Goal: Task Accomplishment & Management: Manage account settings

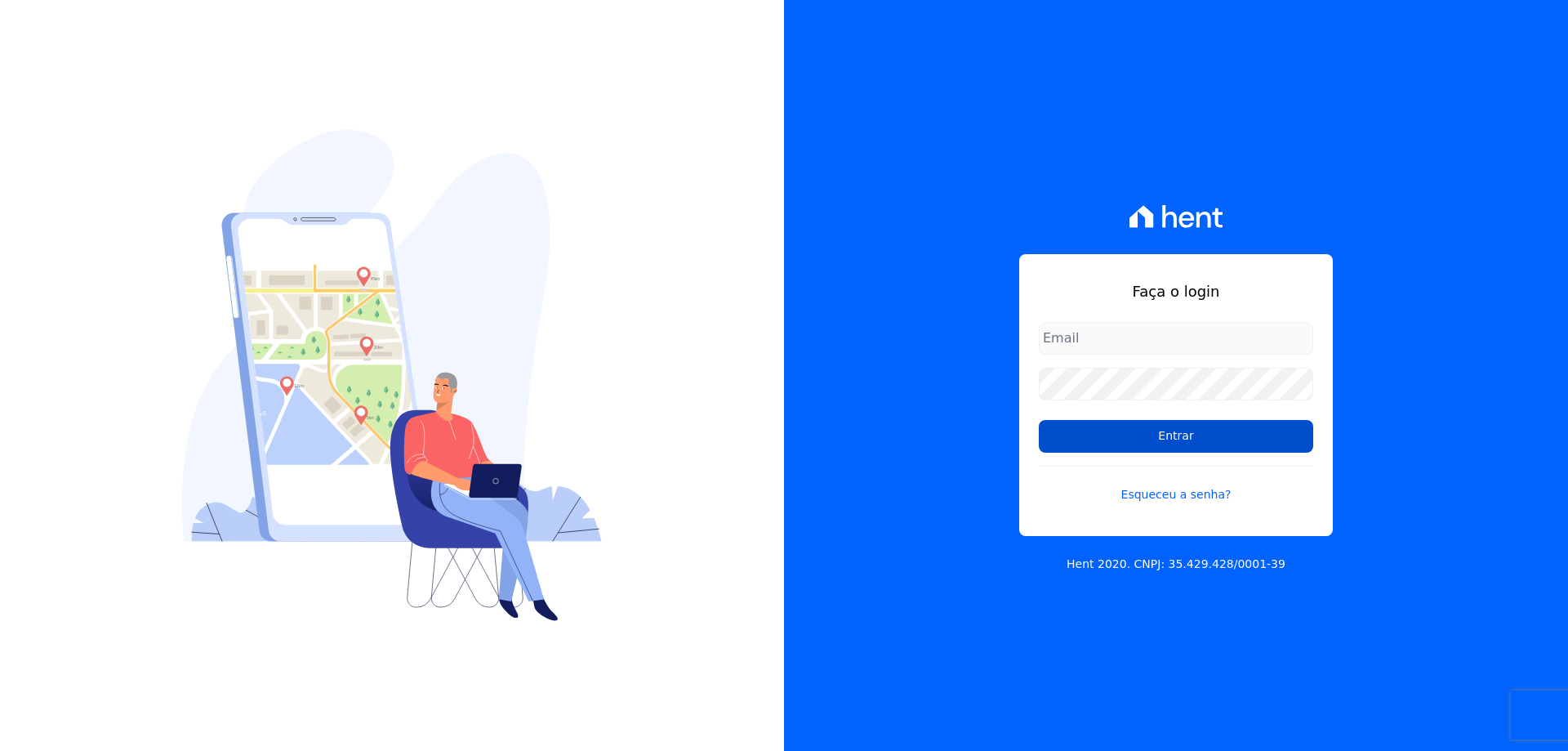
type input "[EMAIL_ADDRESS][DOMAIN_NAME]"
click at [1230, 442] on input "Entrar" at bounding box center [1176, 436] width 275 height 33
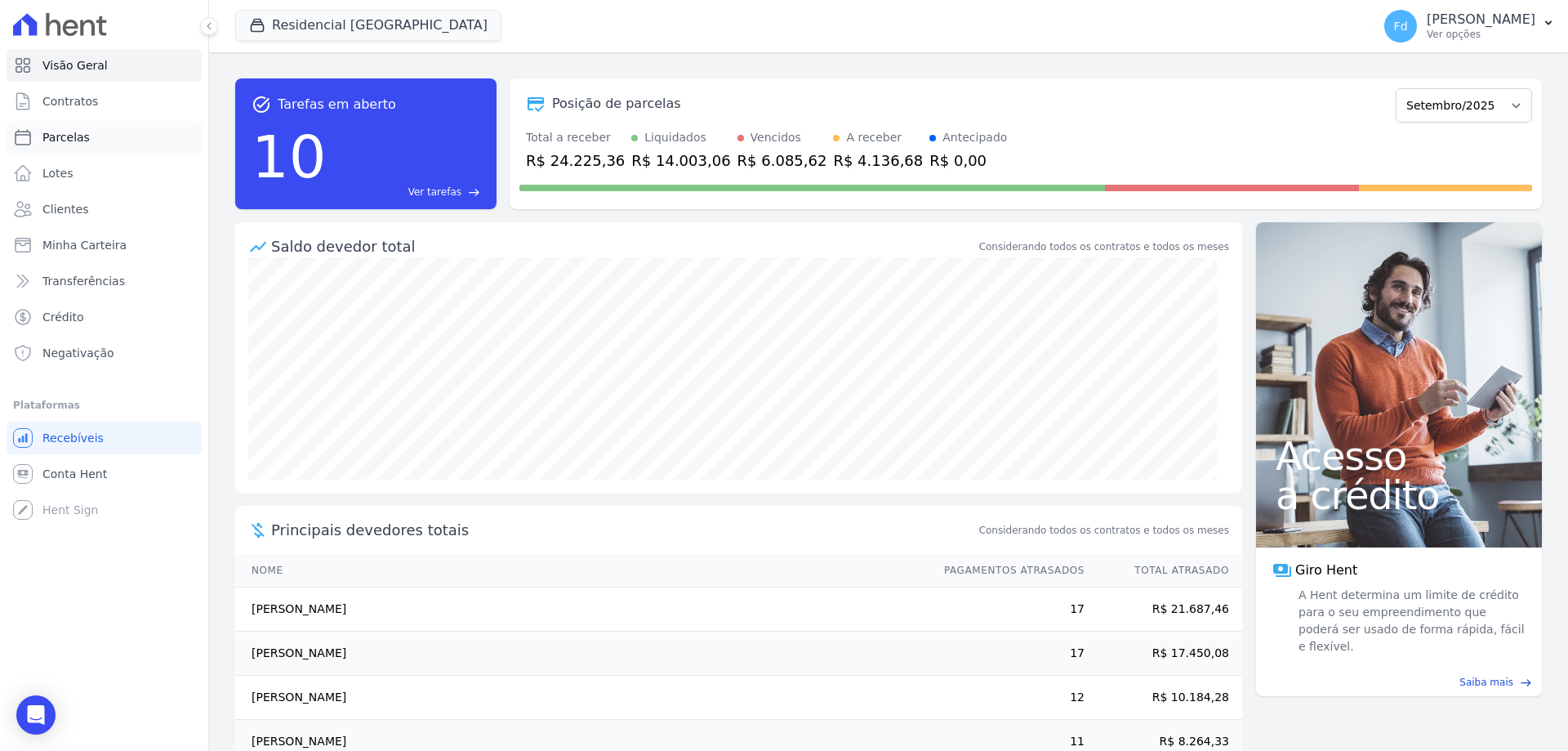
click at [86, 139] on link "Parcelas" at bounding box center [104, 137] width 195 height 33
select select
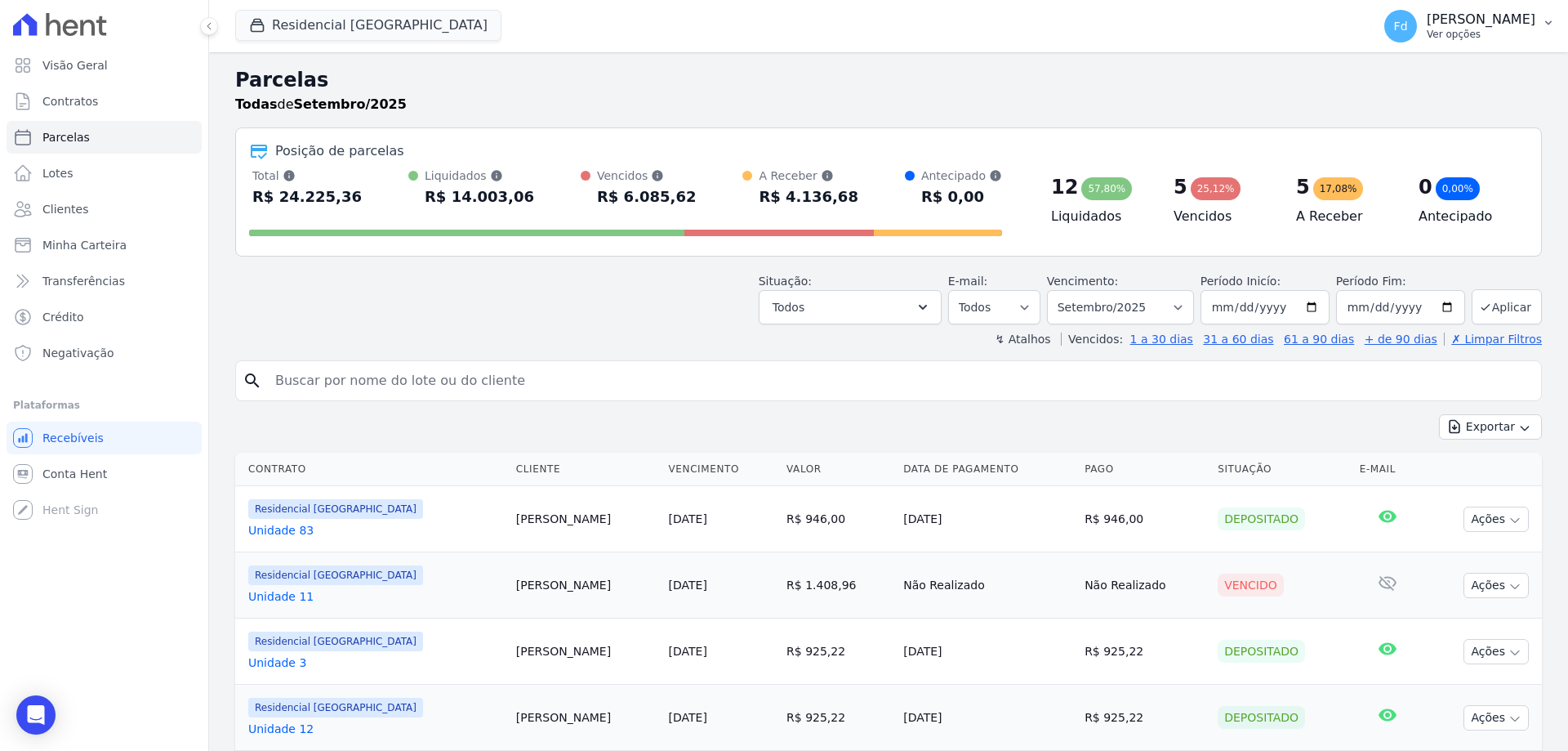
click at [1480, 28] on p "Ver opções" at bounding box center [1480, 34] width 108 height 13
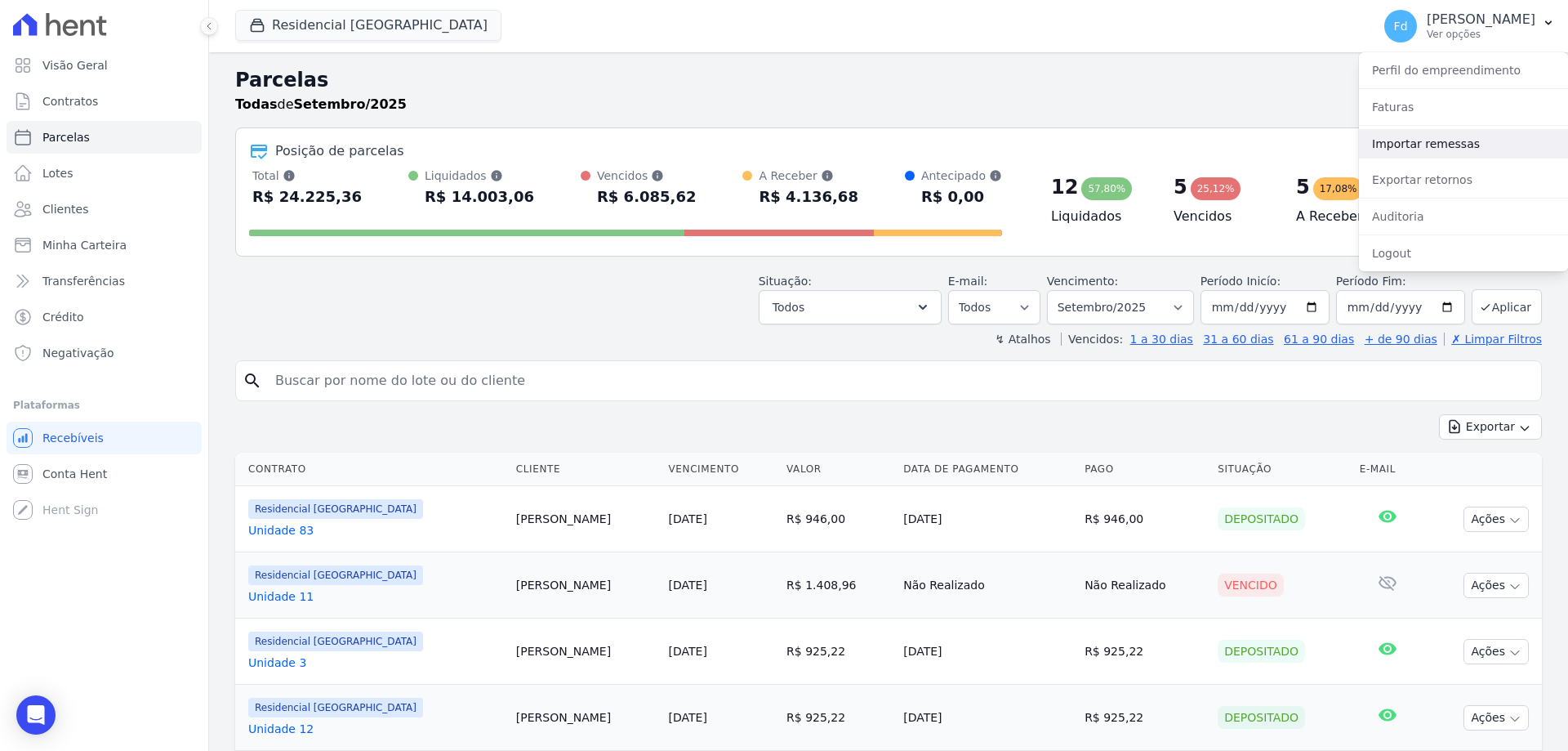
click at [1425, 146] on link "Importar remessas" at bounding box center [1464, 143] width 209 height 29
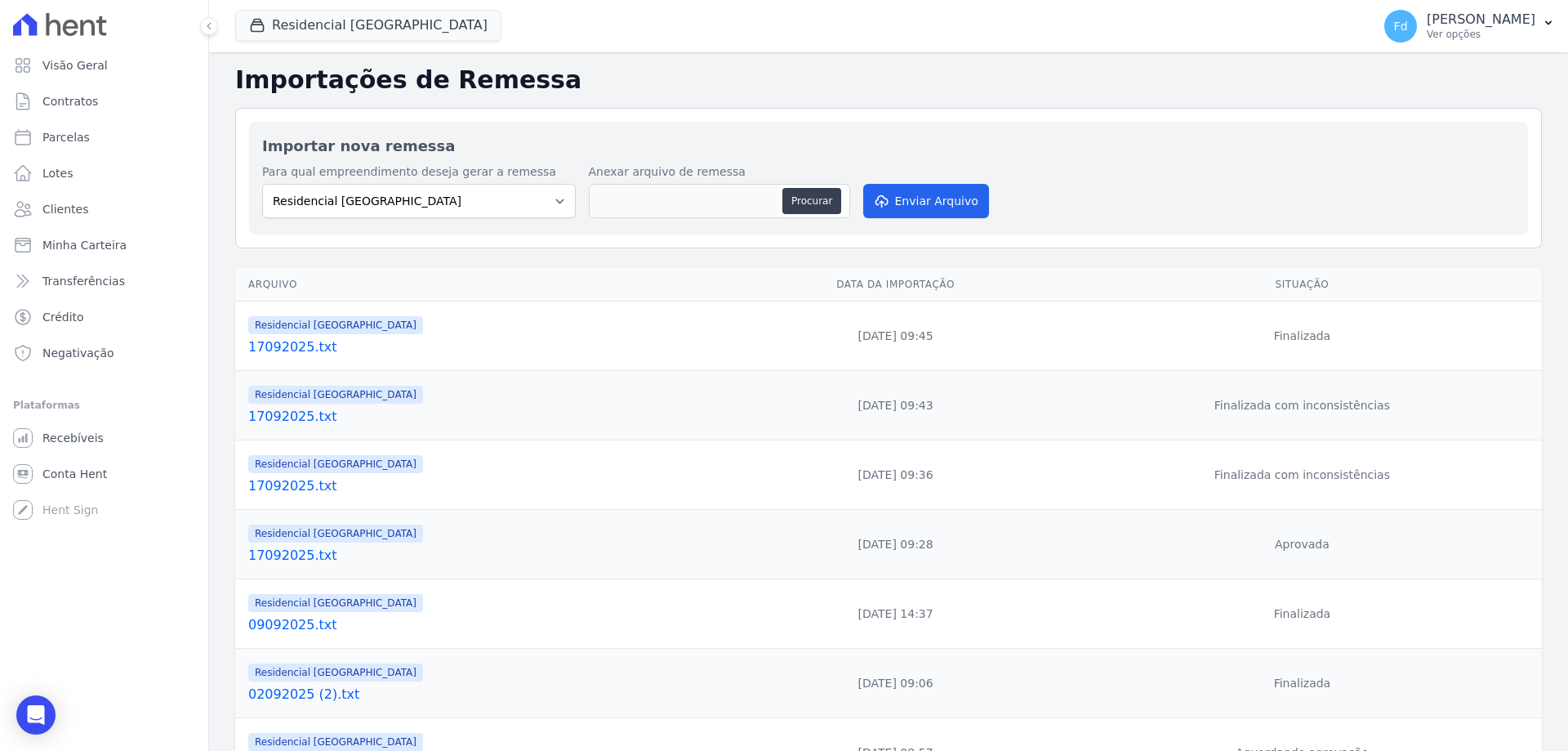
click at [816, 218] on div "Anexar arquivo de remessa Procurar" at bounding box center [719, 192] width 261 height 58
click at [799, 197] on button "Procurar" at bounding box center [811, 201] width 58 height 26
type input "29092025.txt"
click at [879, 199] on icon "submit" at bounding box center [880, 201] width 16 height 13
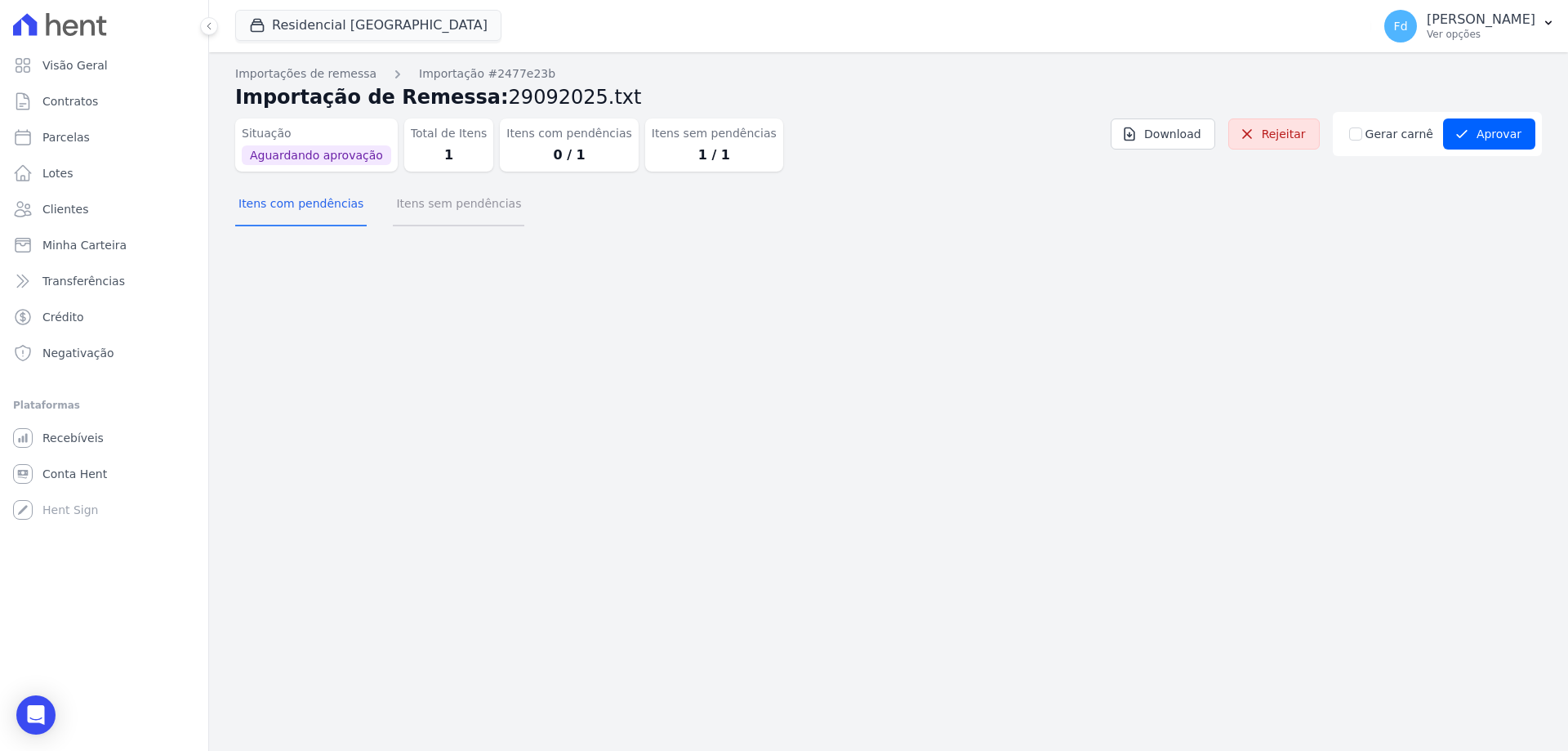
click at [468, 208] on button "Itens sem pendências" at bounding box center [458, 205] width 131 height 42
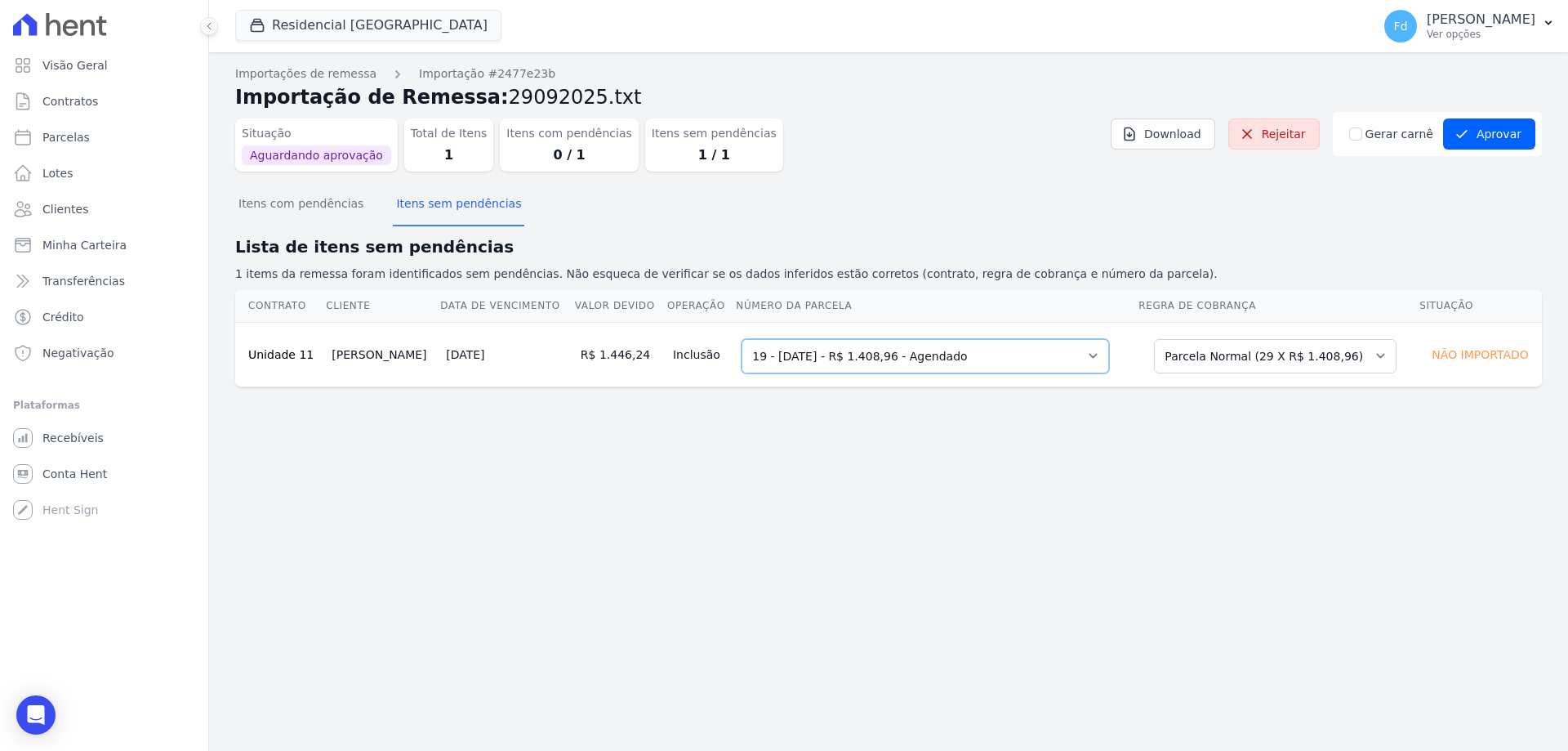
click at [893, 357] on select "Selecione uma 18 - 10/09/2025 - R$ 1.408,96 - Vencido (Cobrança Expirada) 19 - …" at bounding box center [926, 356] width 368 height 34
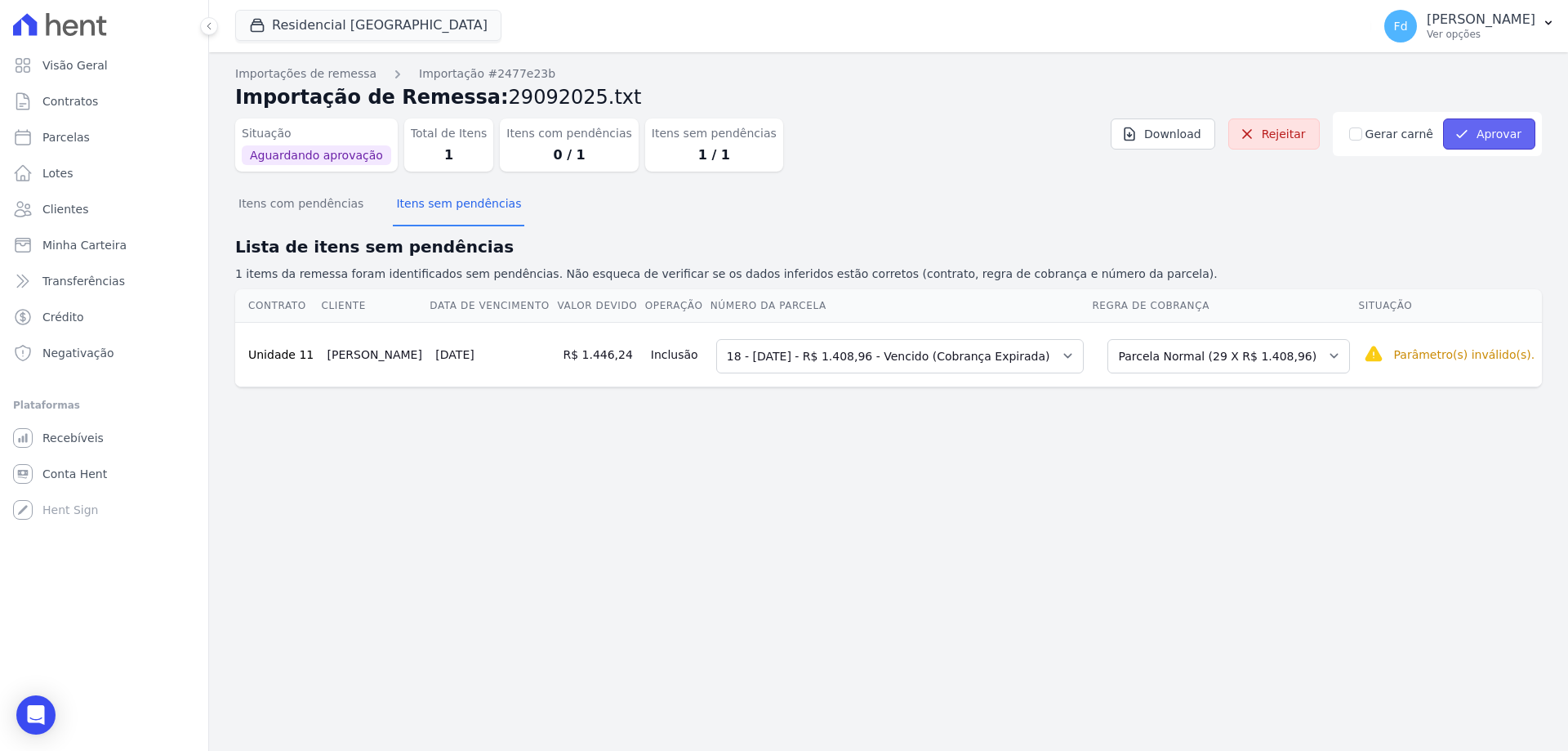
click at [1467, 131] on icon "submit" at bounding box center [1462, 134] width 9 height 7
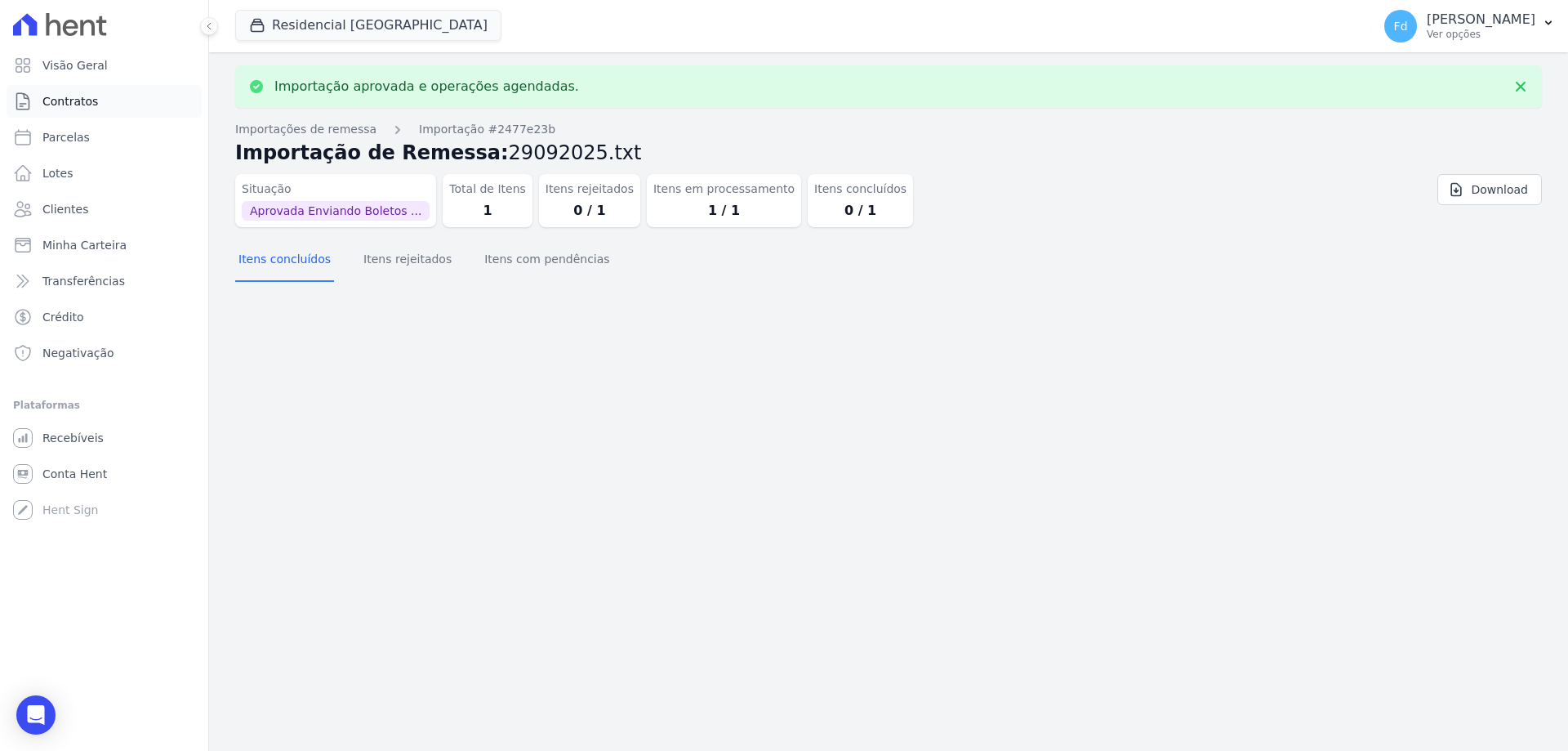
click at [84, 95] on span "Contratos" at bounding box center [70, 101] width 56 height 16
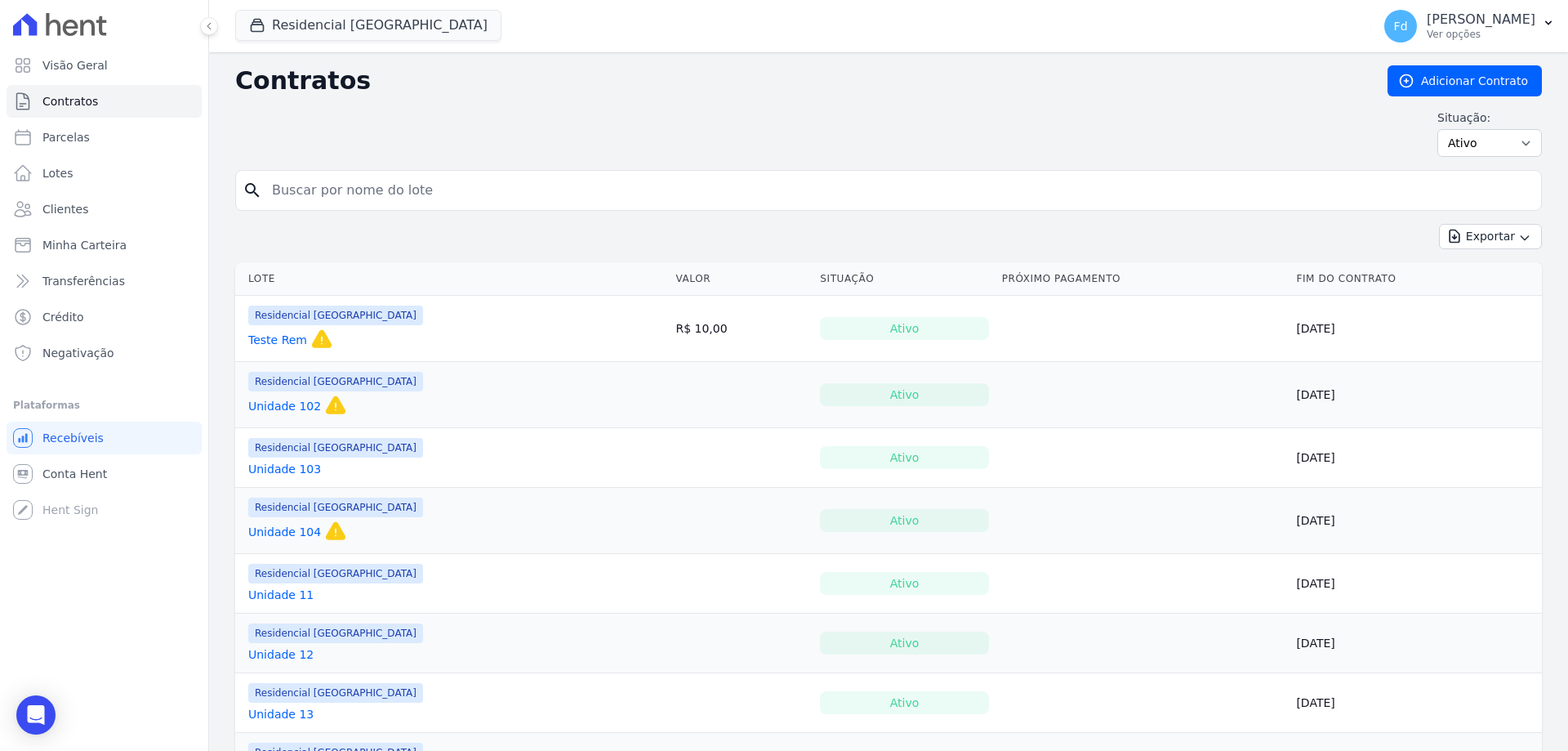
click at [284, 600] on link "Unidade 11" at bounding box center [280, 594] width 65 height 16
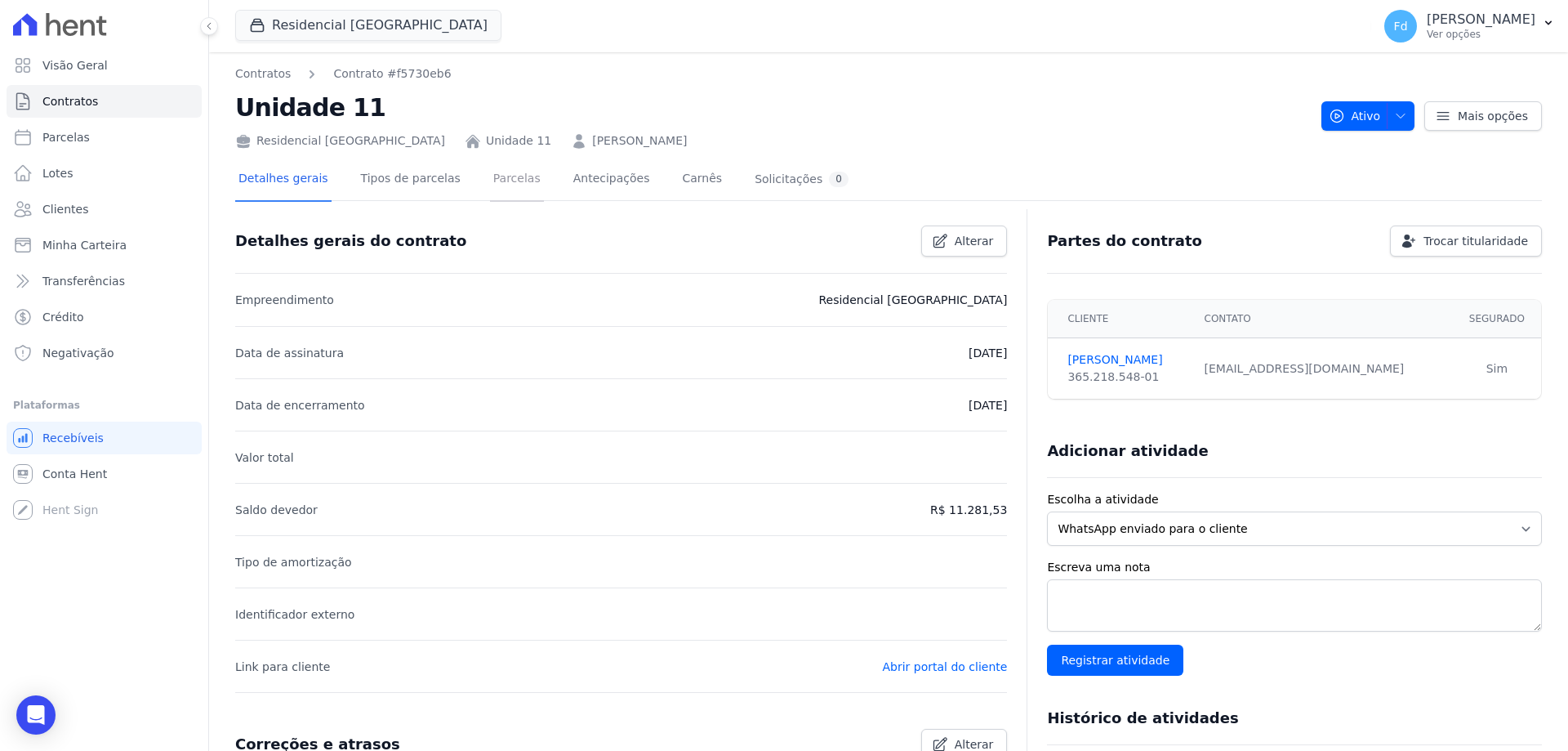
click at [504, 174] on link "Parcelas" at bounding box center [516, 180] width 54 height 43
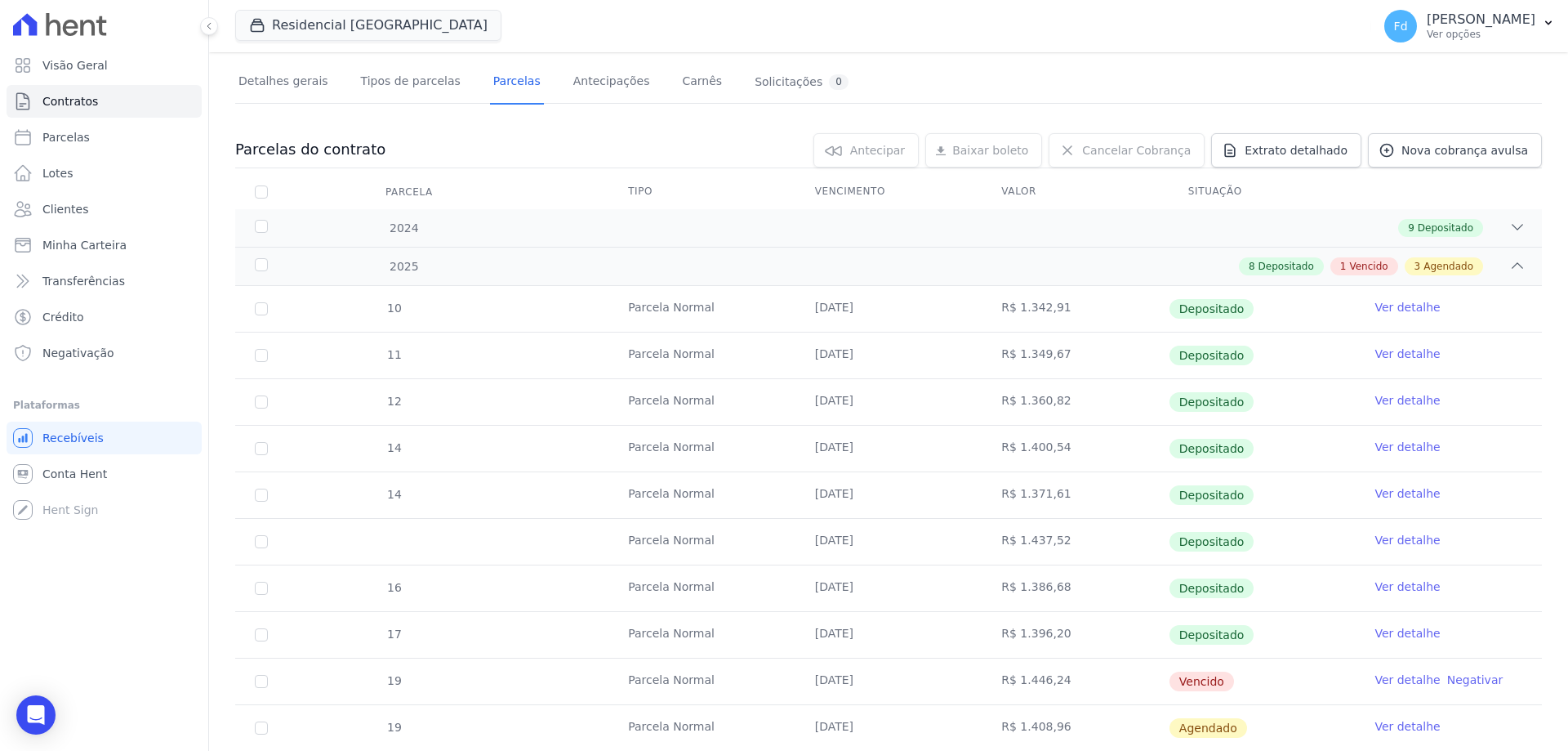
scroll to position [277, 0]
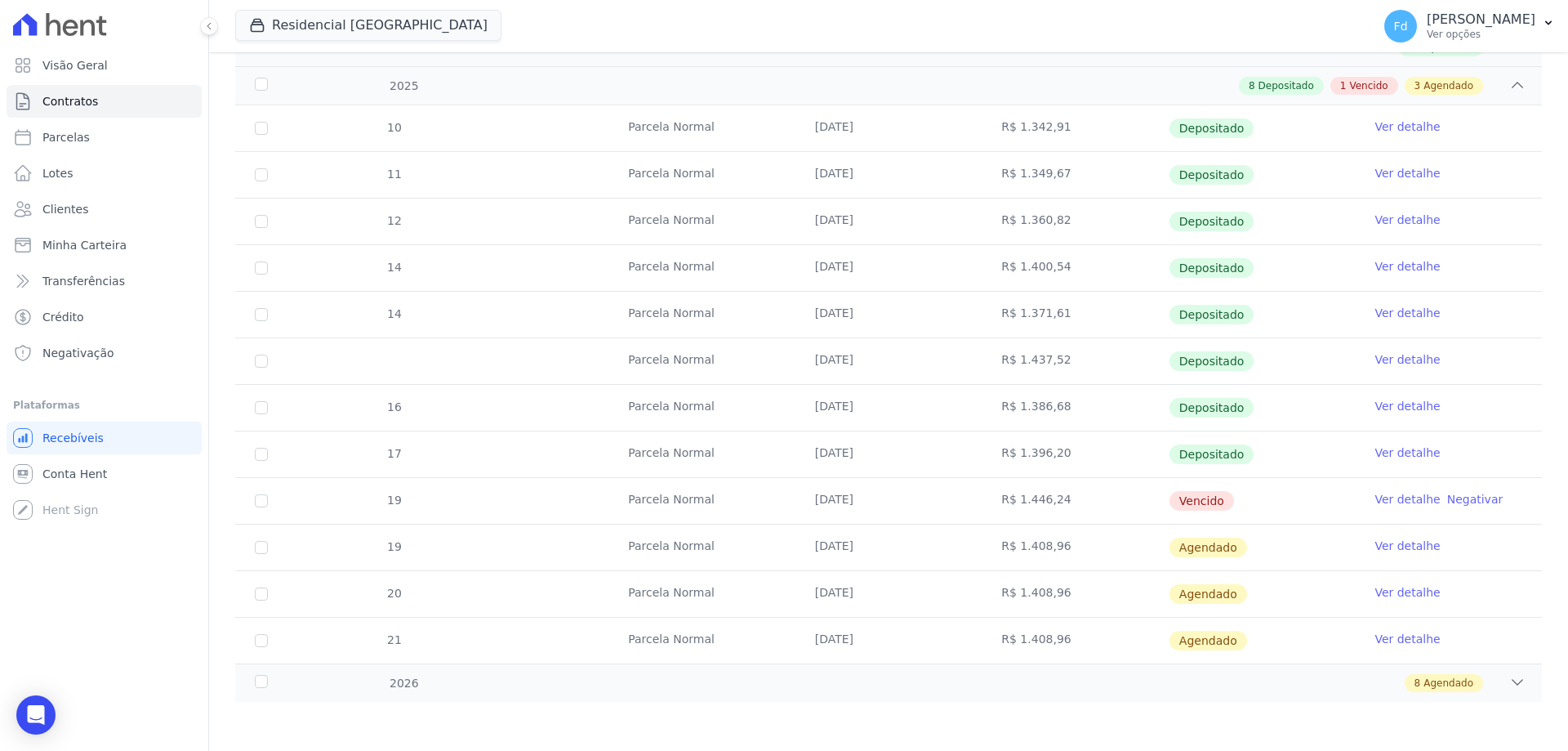
click at [1393, 491] on link "Ver detalhe" at bounding box center [1407, 498] width 65 height 16
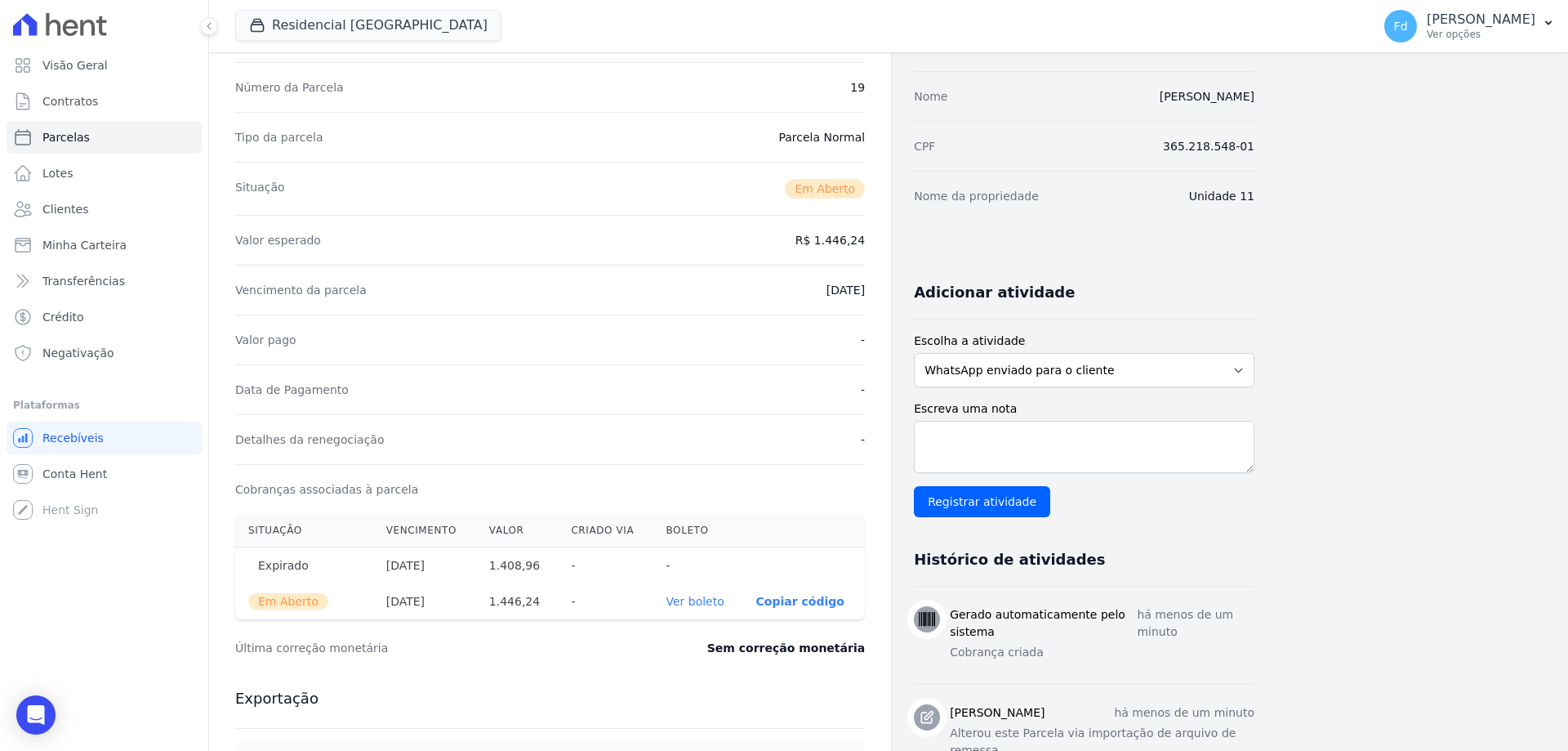
scroll to position [326, 0]
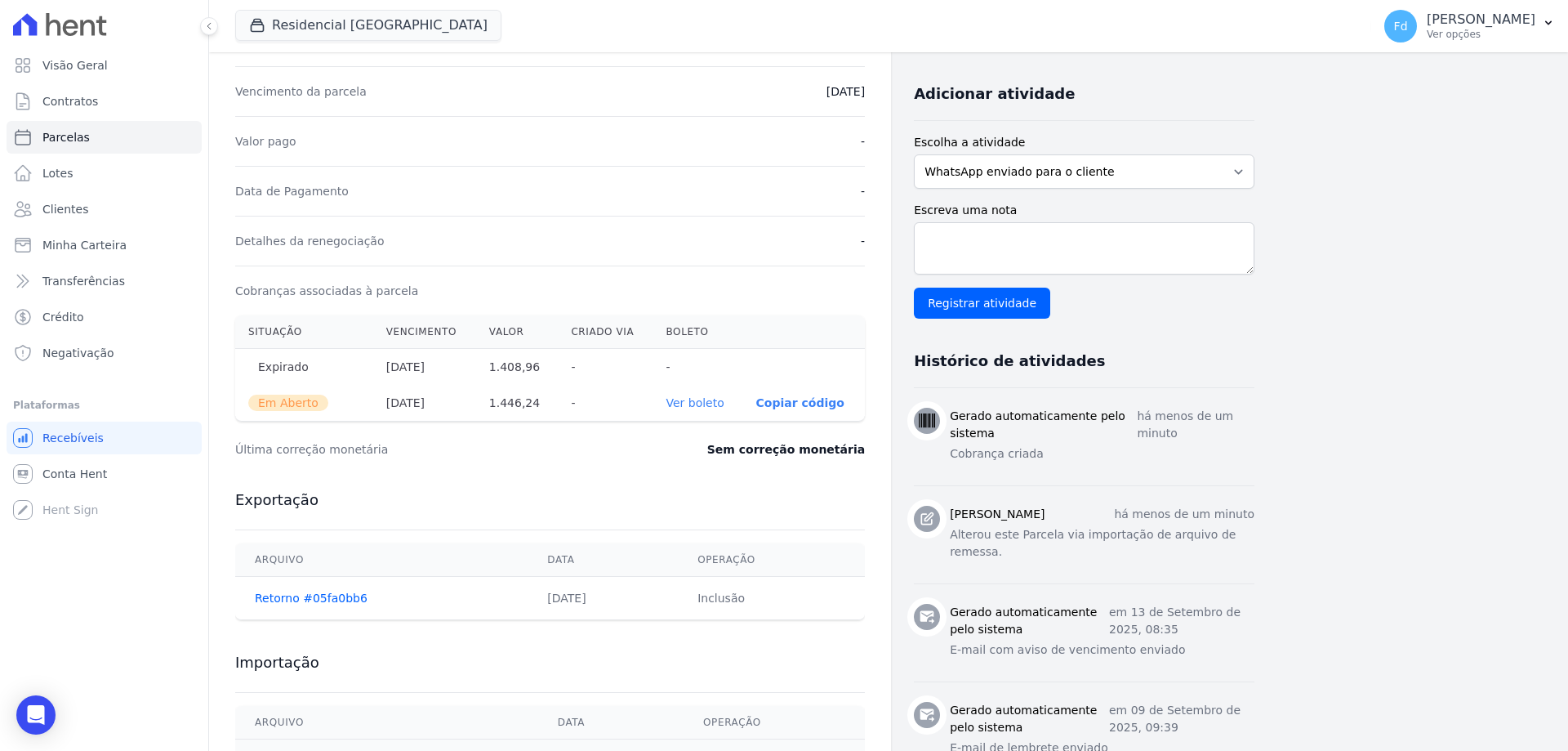
click at [696, 401] on link "Ver boleto" at bounding box center [694, 403] width 58 height 13
